Goal: Check status: Check status

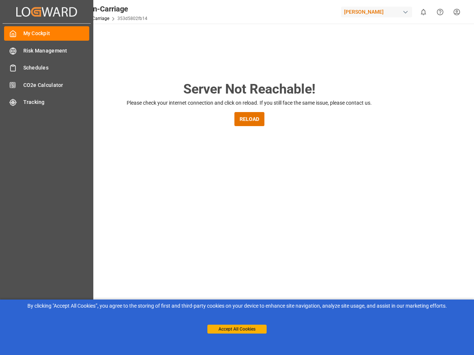
click at [237, 178] on main "Server Not Reachable! Please check your internet connection and click on reload…" at bounding box center [249, 243] width 446 height 328
click at [47, 11] on icon "Created by potrace 1.15, written by [PERSON_NAME] [DATE]-[DATE]" at bounding box center [46, 12] width 61 height 12
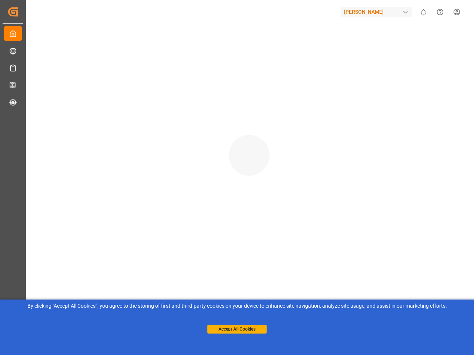
click at [378, 12] on div "[PERSON_NAME]" at bounding box center [376, 12] width 71 height 11
click at [423, 12] on html "Created by potrace 1.15, written by [PERSON_NAME] [DATE]-[DATE] Created by potr…" at bounding box center [237, 177] width 474 height 355
click at [440, 12] on icon "Help Center" at bounding box center [440, 12] width 8 height 8
click at [249, 119] on div at bounding box center [248, 148] width 449 height 249
click at [237, 329] on button "Accept All Cookies" at bounding box center [236, 329] width 59 height 9
